Goal: Use online tool/utility: Utilize a website feature to perform a specific function

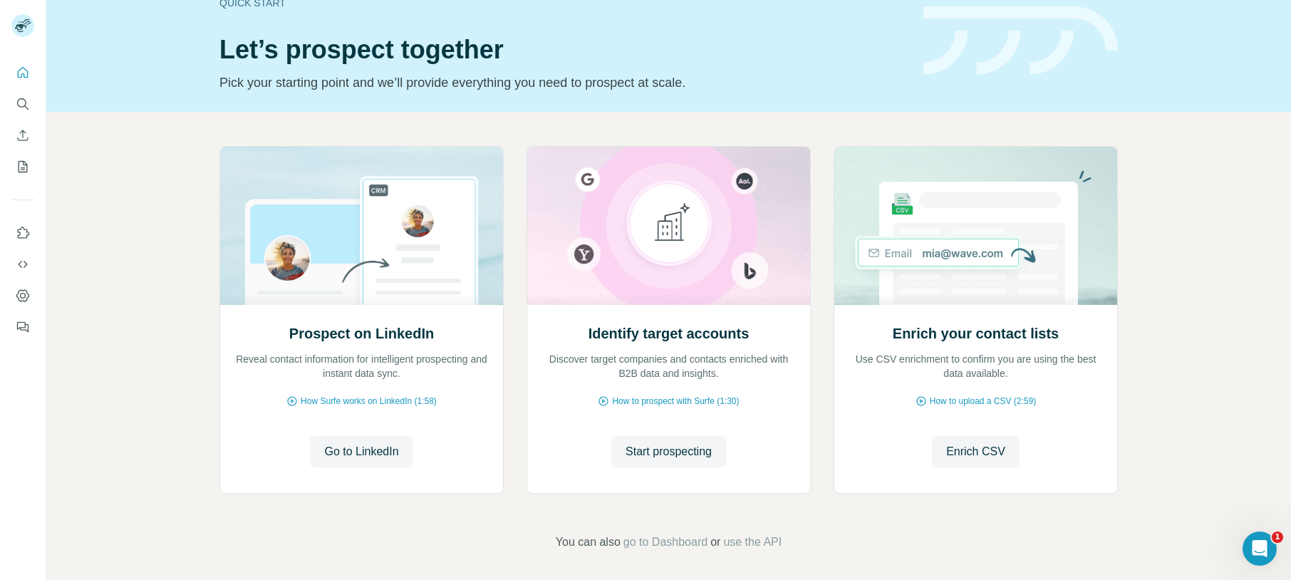
scroll to position [36, 0]
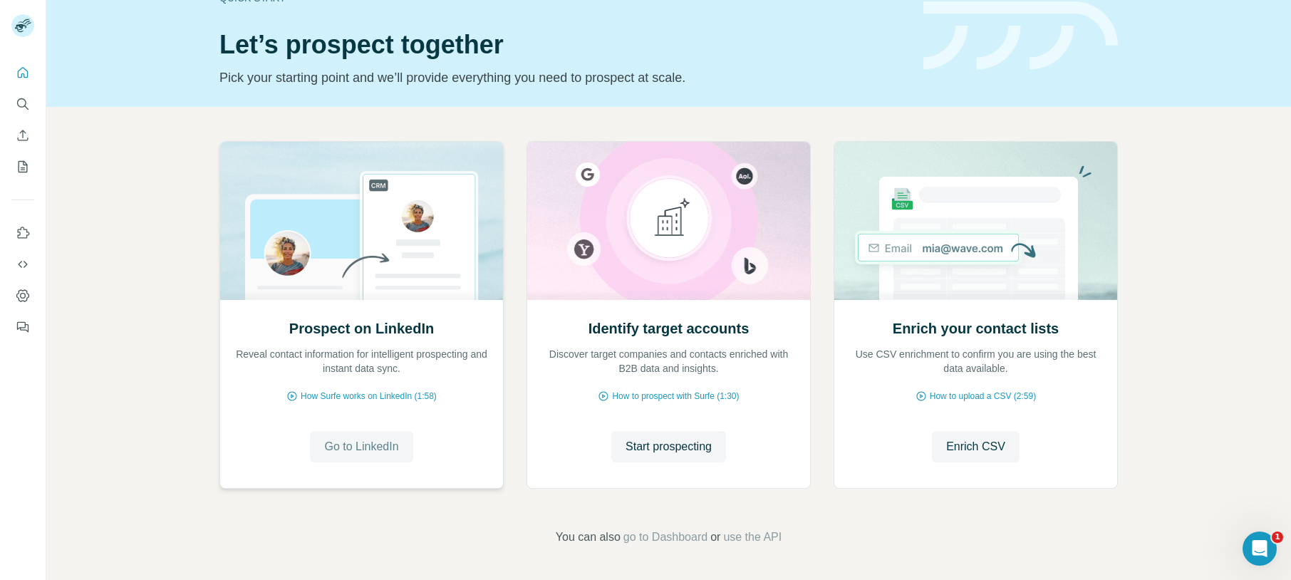
click at [370, 456] on button "Go to LinkedIn" at bounding box center [361, 446] width 103 height 31
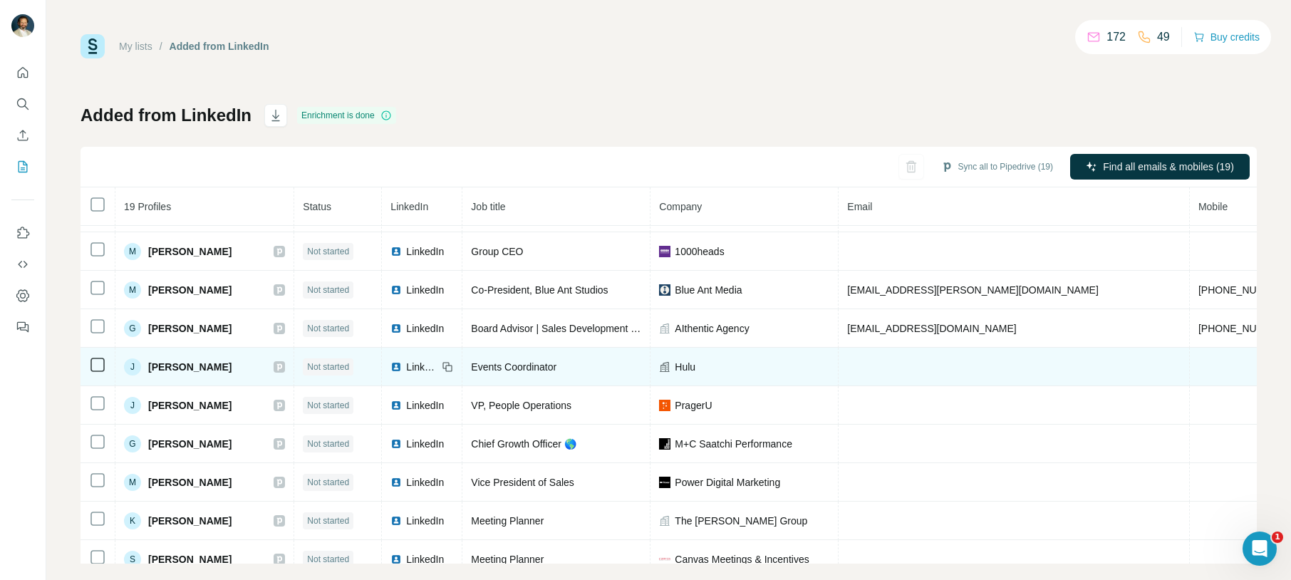
scroll to position [151, 0]
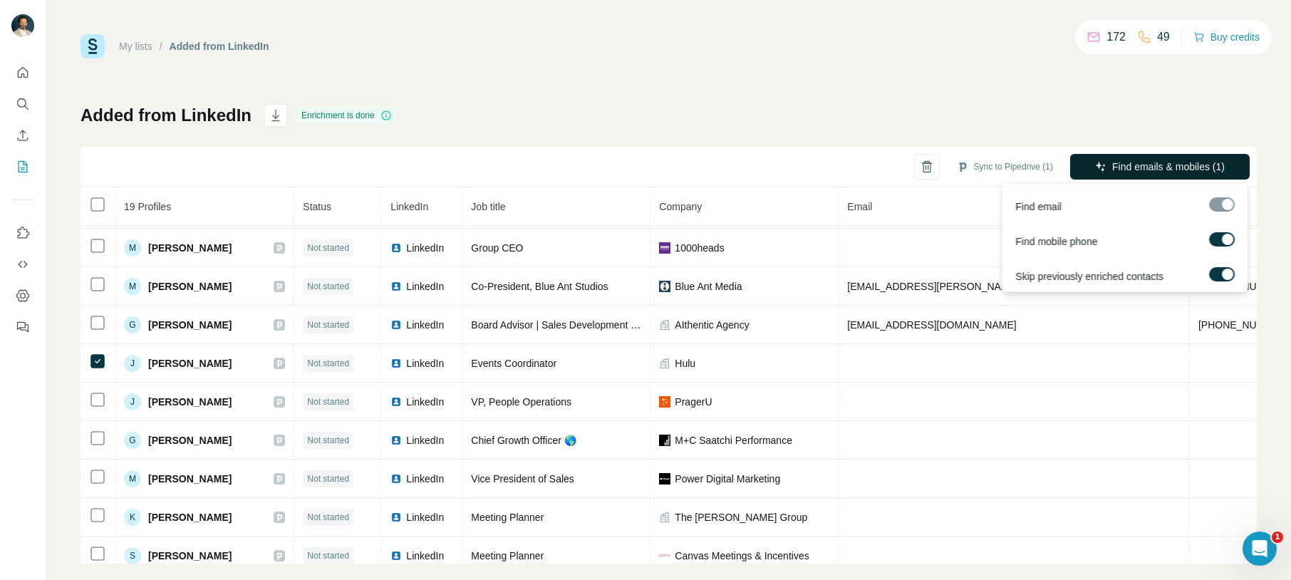
click at [1162, 172] on span "Find emails & mobiles (1)" at bounding box center [1168, 167] width 113 height 14
